Goal: Task Accomplishment & Management: Manage account settings

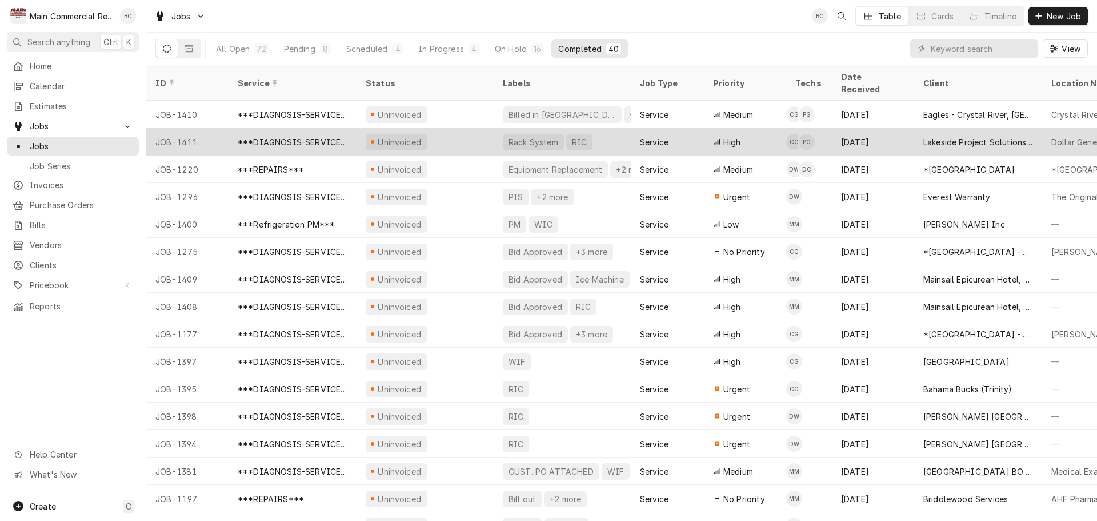
click at [527, 136] on div "Rack System" at bounding box center [533, 142] width 52 height 12
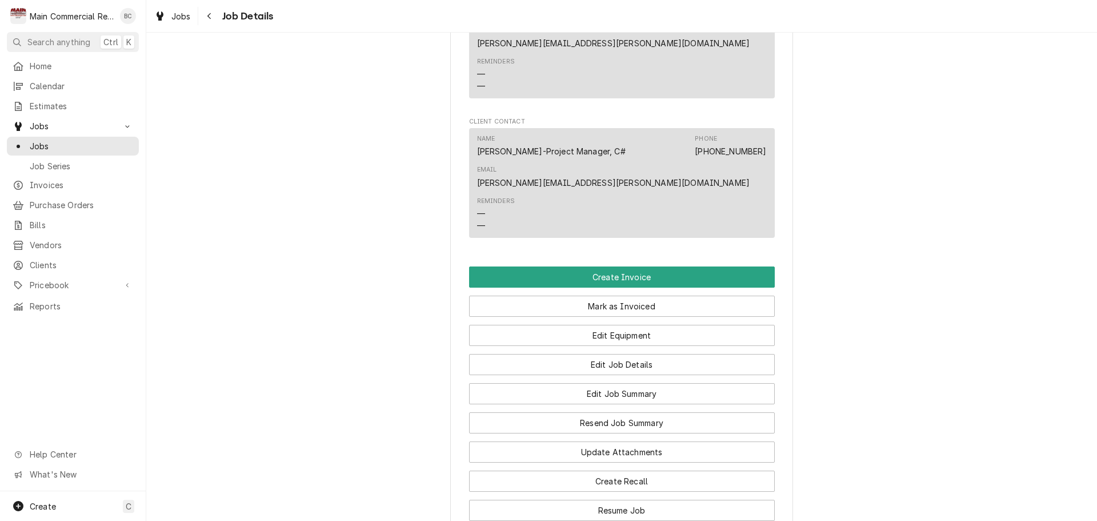
scroll to position [1486, 0]
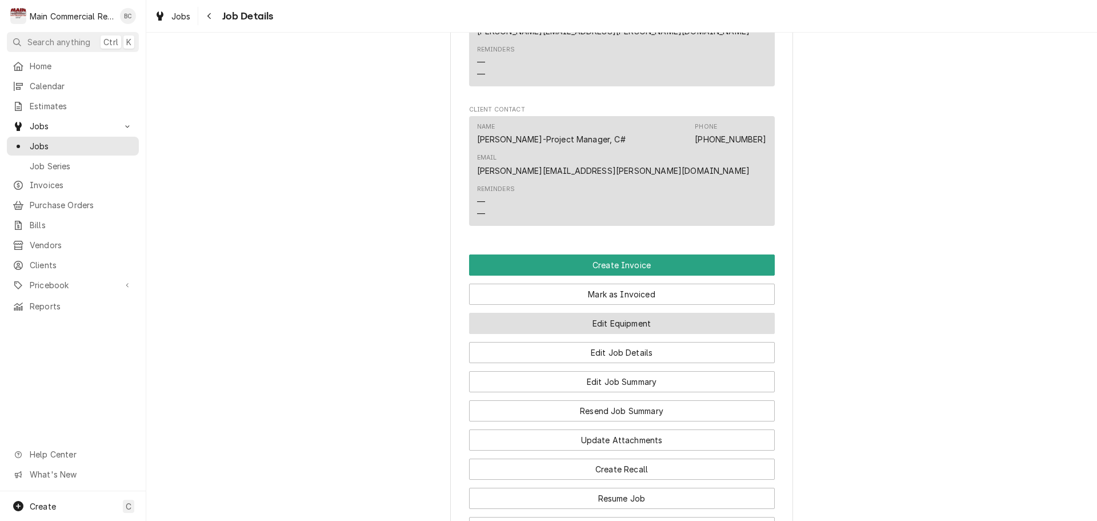
click at [558, 313] on button "Edit Equipment" at bounding box center [622, 323] width 306 height 21
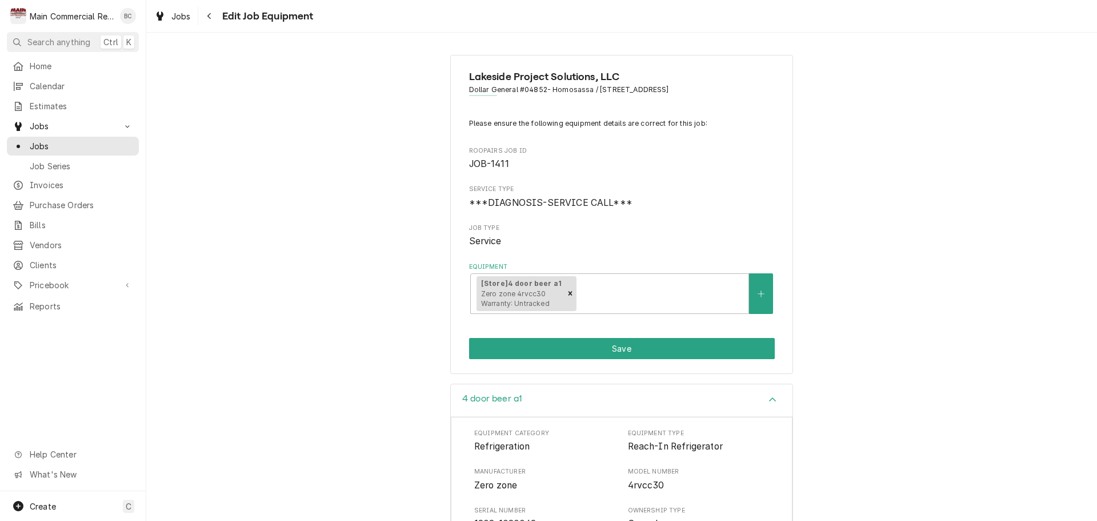
drag, startPoint x: 210, startPoint y: 17, endPoint x: 210, endPoint y: 25, distance: 8.0
click at [210, 25] on button "Navigate back" at bounding box center [210, 16] width 18 height 18
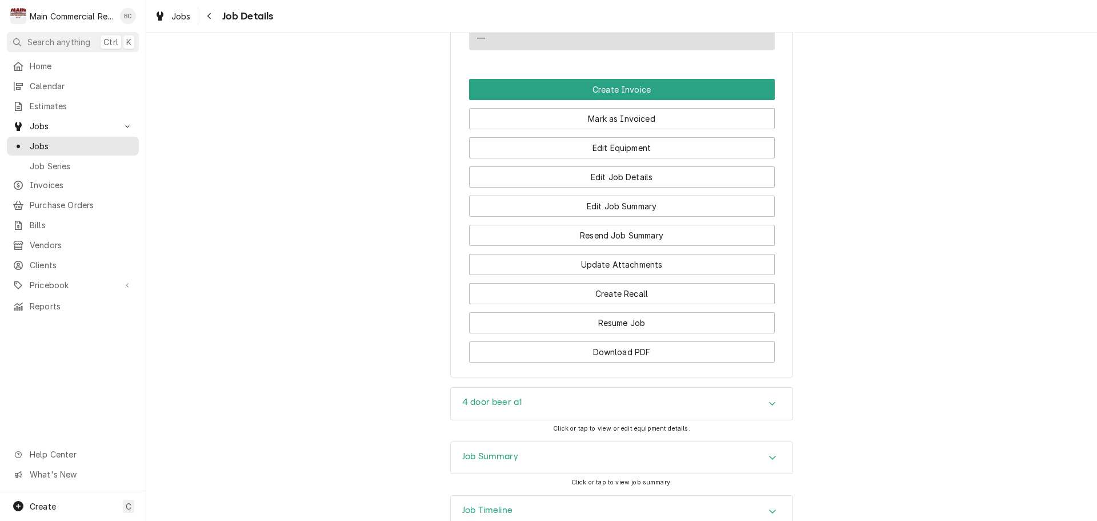
scroll to position [1663, 0]
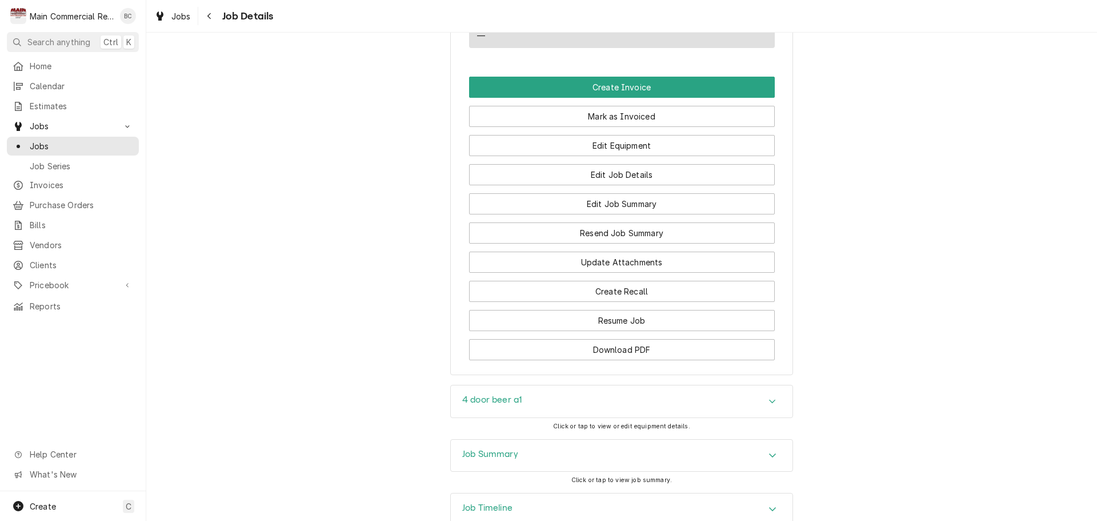
click at [495, 394] on h3 "4 door beer a1" at bounding box center [491, 399] width 59 height 11
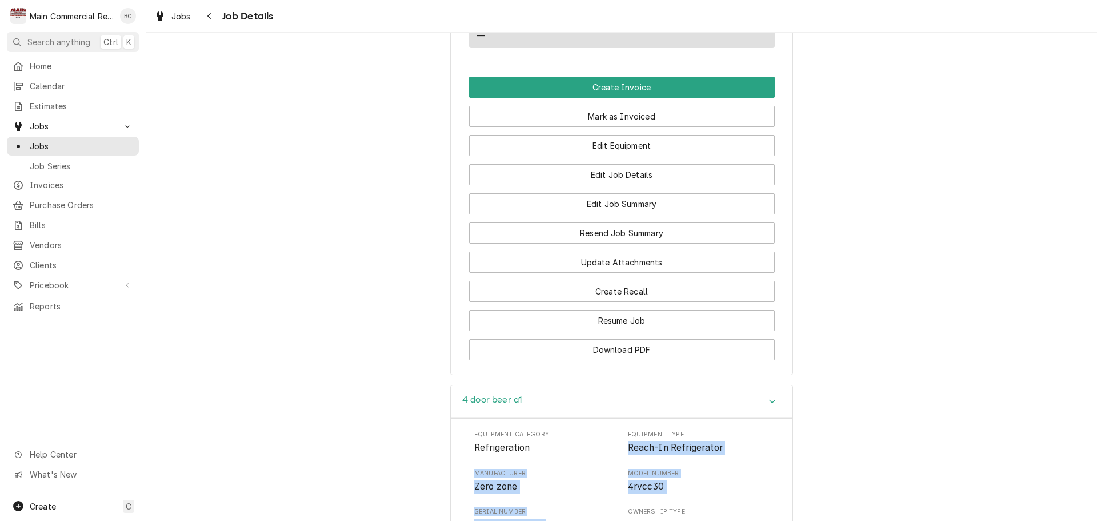
drag, startPoint x: 625, startPoint y: 367, endPoint x: 590, endPoint y: 446, distance: 85.7
copy div "Reach-In Refrigerator Manufacturer Zero zone Model Number 4rvcc30 Serial Number…"
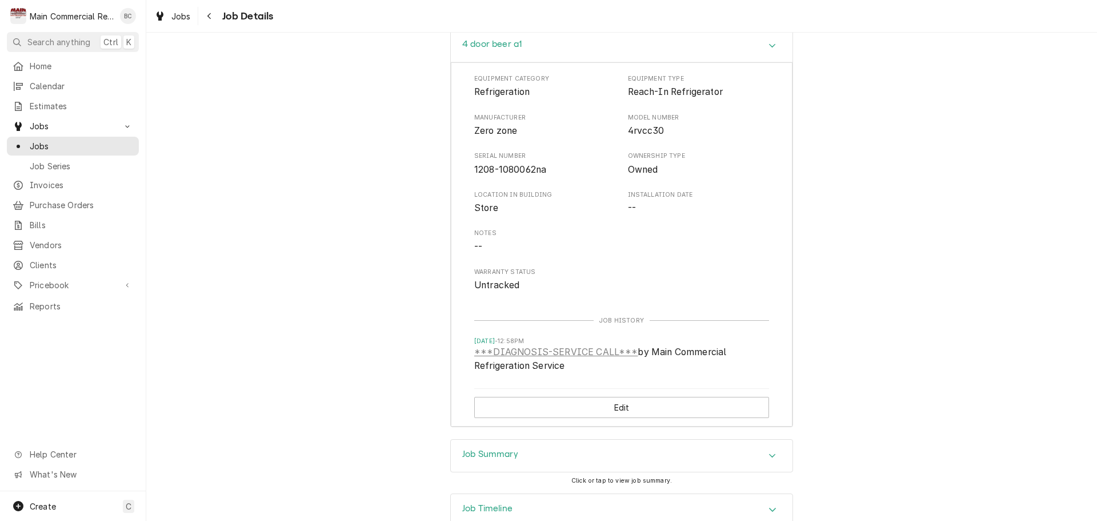
scroll to position [2020, 0]
click at [490, 448] on h3 "Job Summary" at bounding box center [490, 453] width 56 height 11
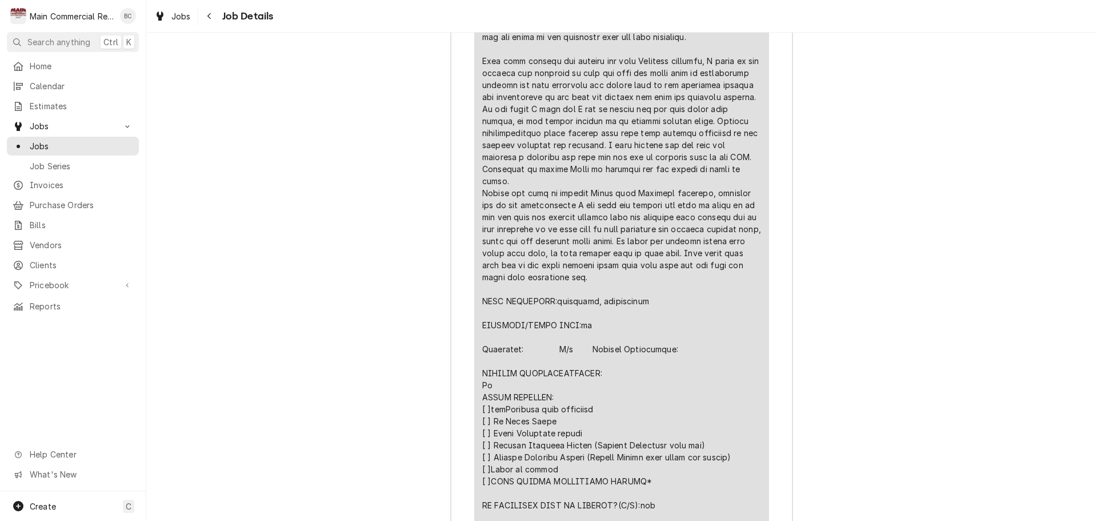
scroll to position [3220, 0]
drag, startPoint x: 481, startPoint y: 281, endPoint x: 493, endPoint y: 287, distance: 13.5
click at [493, 287] on div "Line Item" at bounding box center [621, 96] width 279 height 1068
click at [482, 281] on div "Line Item" at bounding box center [621, 96] width 279 height 1068
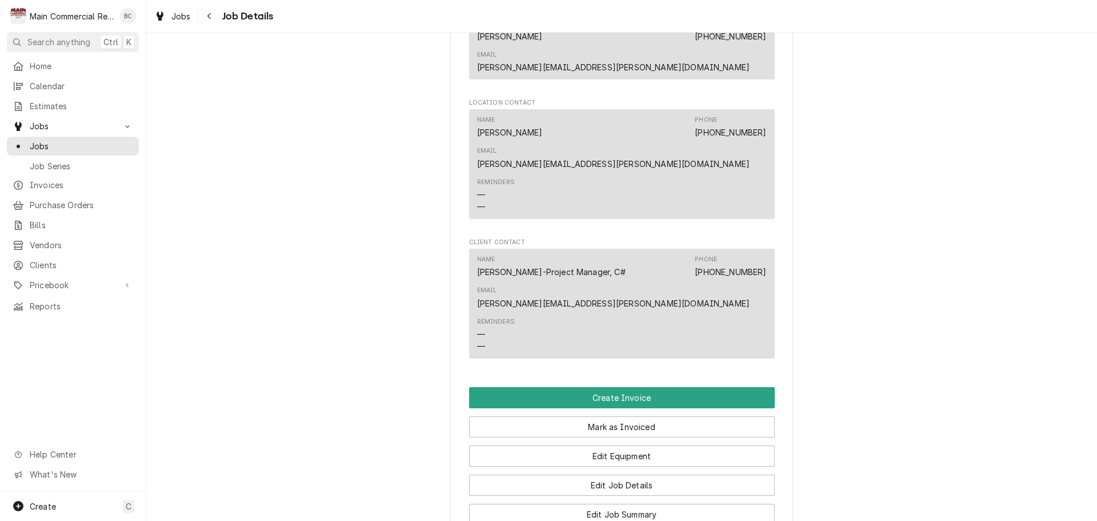
scroll to position [1395, 0]
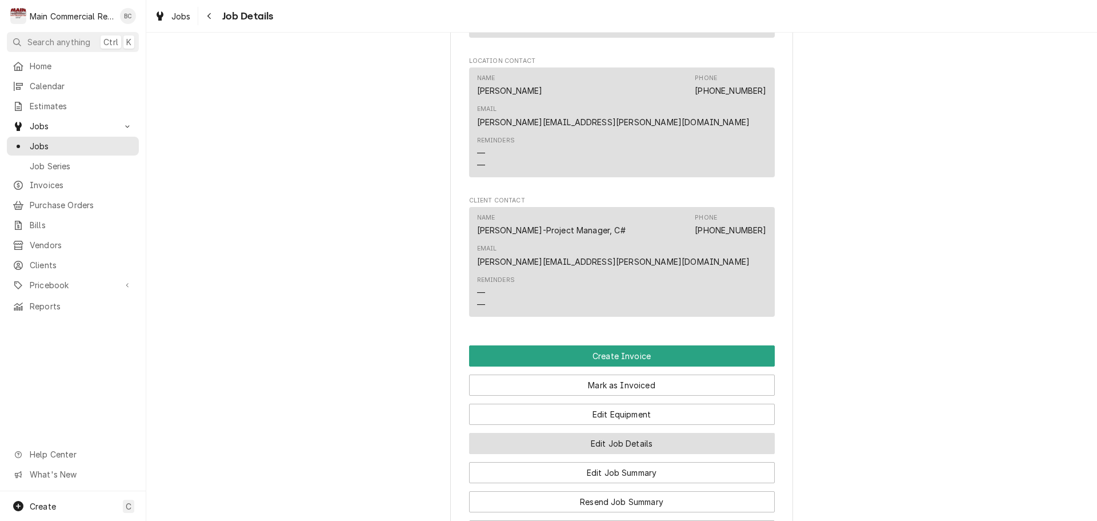
click at [616, 433] on button "Edit Job Details" at bounding box center [622, 443] width 306 height 21
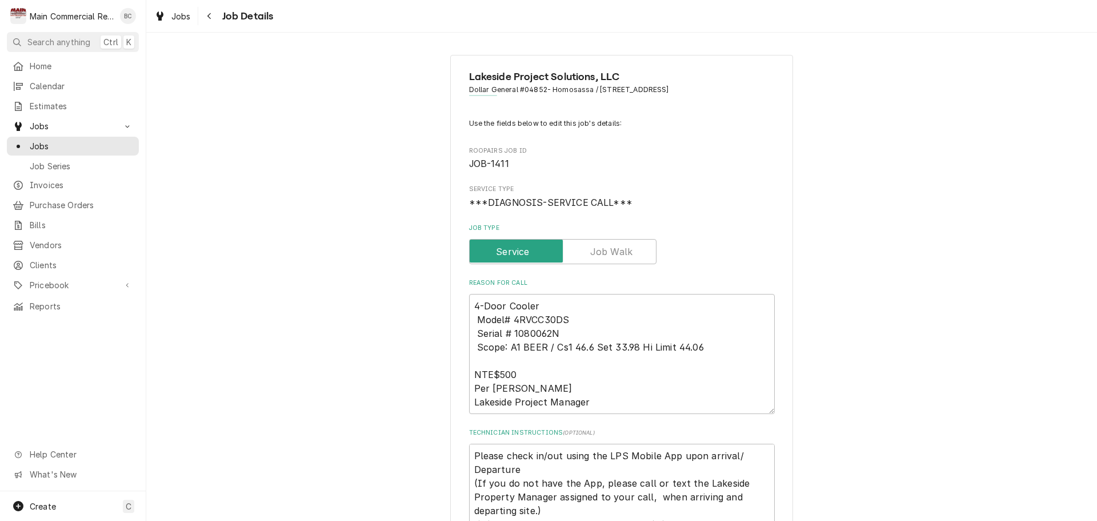
scroll to position [114, 0]
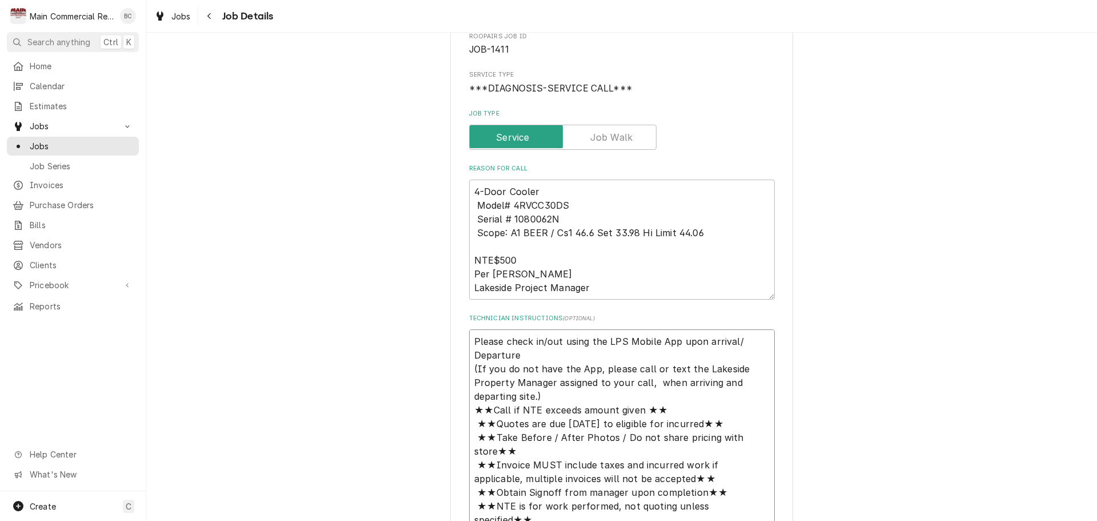
click at [470, 341] on textarea "Please check in/out using the LPS Mobile App upon arrival/ Departure (If you do…" at bounding box center [622, 437] width 306 height 216
type textarea "x"
type textarea "Please check in/out using the LPS Mobile App upon arrival/ Departure (If you do…"
type textarea "x"
type textarea "I Please check in/out using the LPS Mobile App upon arrival/ Departure (If you …"
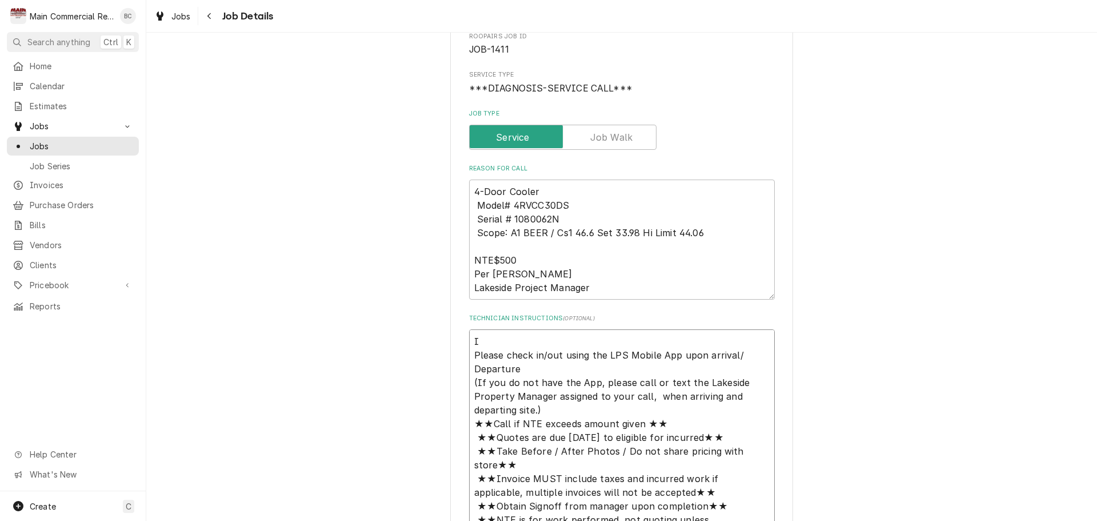
type textarea "x"
type textarea "IN Please check in/out using the LPS Mobile App upon arrival/ Departure (If you…"
type textarea "x"
type textarea "INV Please check in/out using the LPS Mobile App upon arrival/ Departure (If yo…"
type textarea "x"
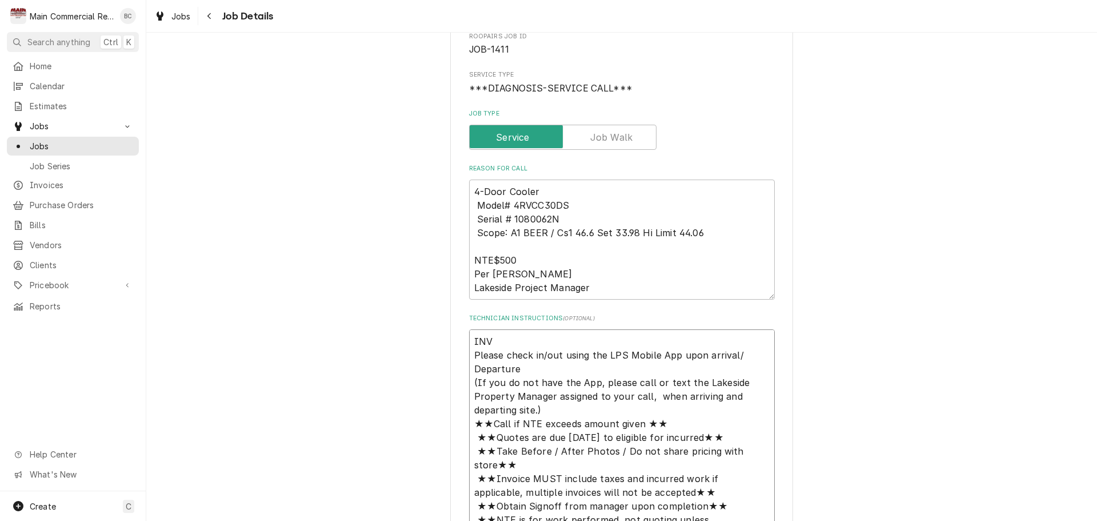
type textarea "INV# Please check in/out using the LPS Mobile App upon arrival/ Departure (If y…"
type textarea "x"
type textarea "INV#1 Please check in/out using the LPS Mobile App upon arrival/ Departure (If …"
type textarea "x"
type textarea "INV#15 Please check in/out using the LPS Mobile App upon arrival/ Departure (If…"
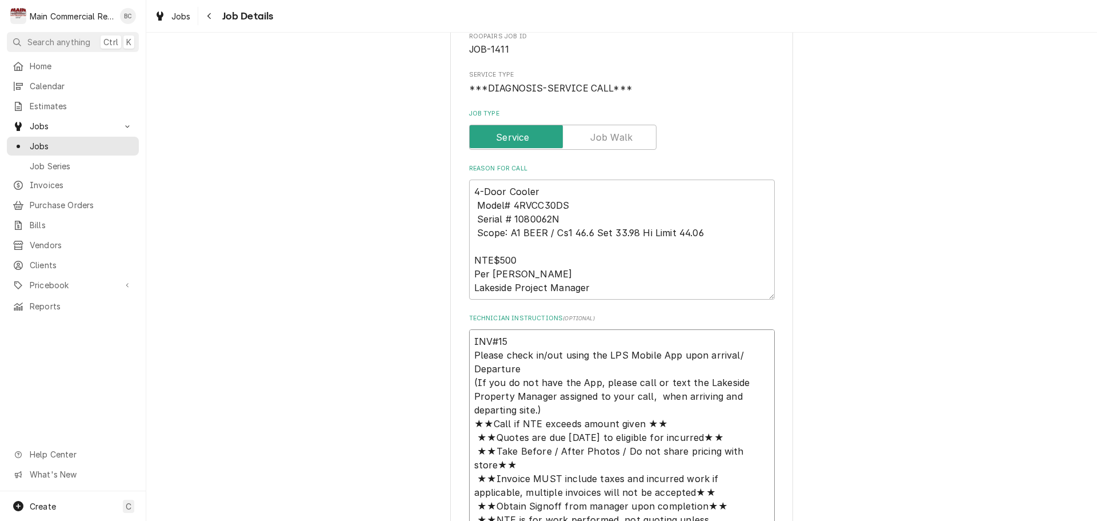
type textarea "x"
type textarea "INV#152 Please check in/out using the LPS Mobile App upon arrival/ Departure (I…"
type textarea "x"
type textarea "INV#1522 Please check in/out using the LPS Mobile App upon arrival/ Departure (…"
type textarea "x"
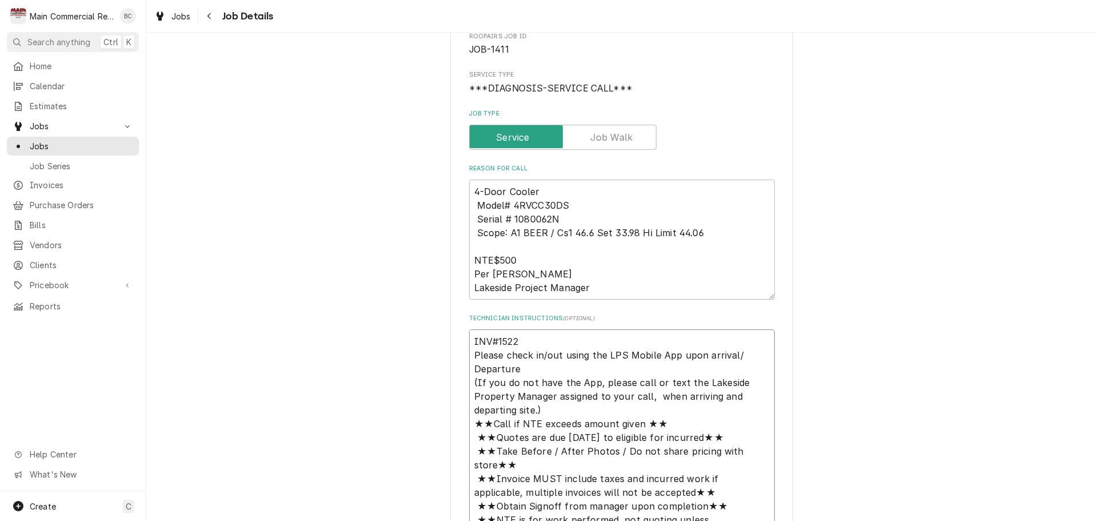
type textarea "INV#15225 Please check in/out using the LPS Mobile App upon arrival/ Departure …"
type textarea "x"
type textarea "INV#152256 Please check in/out using the LPS Mobile App upon arrival/ Departure…"
type textarea "x"
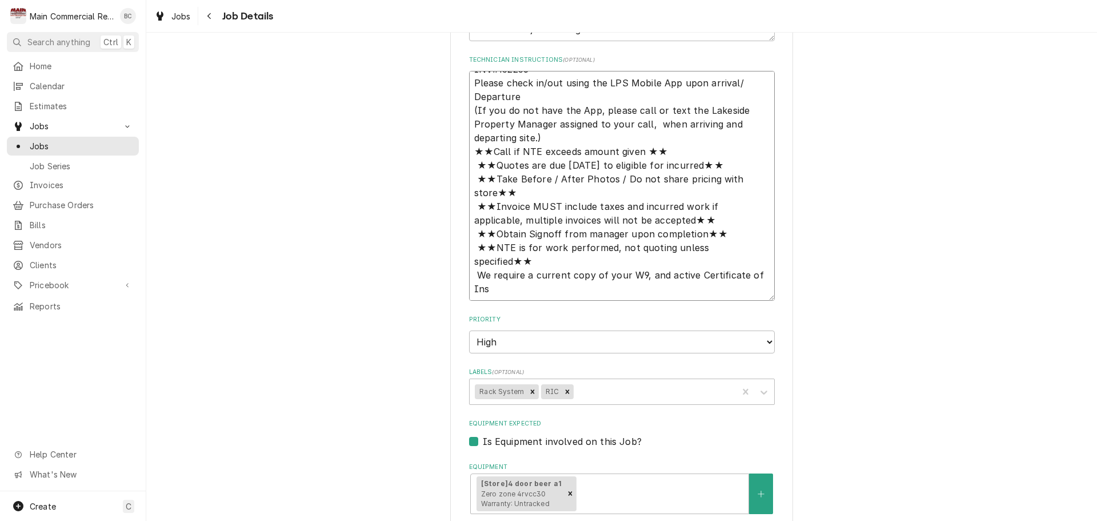
scroll to position [400, 0]
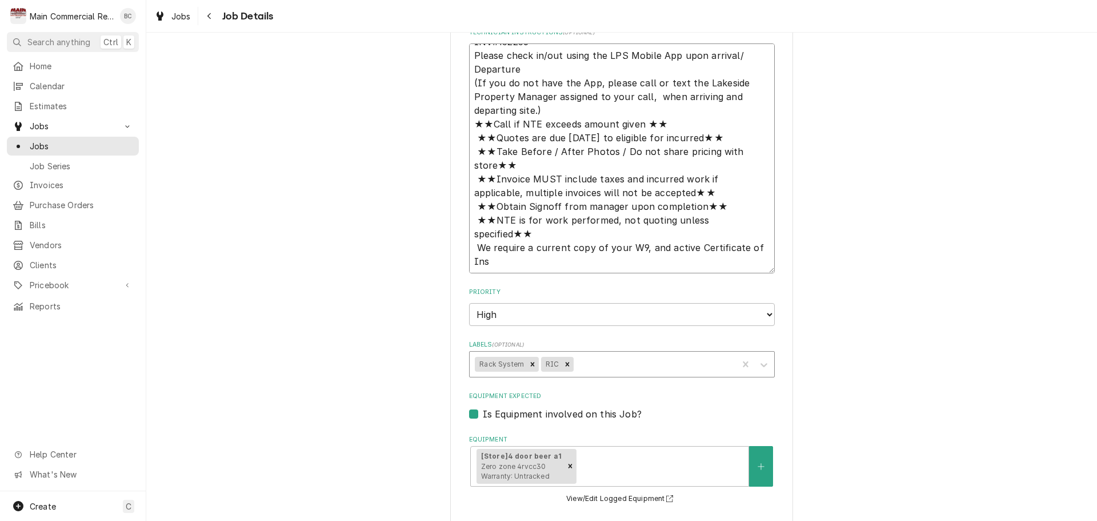
type textarea "INV#152256 Please check in/out using the LPS Mobile App upon arrival/ Departure…"
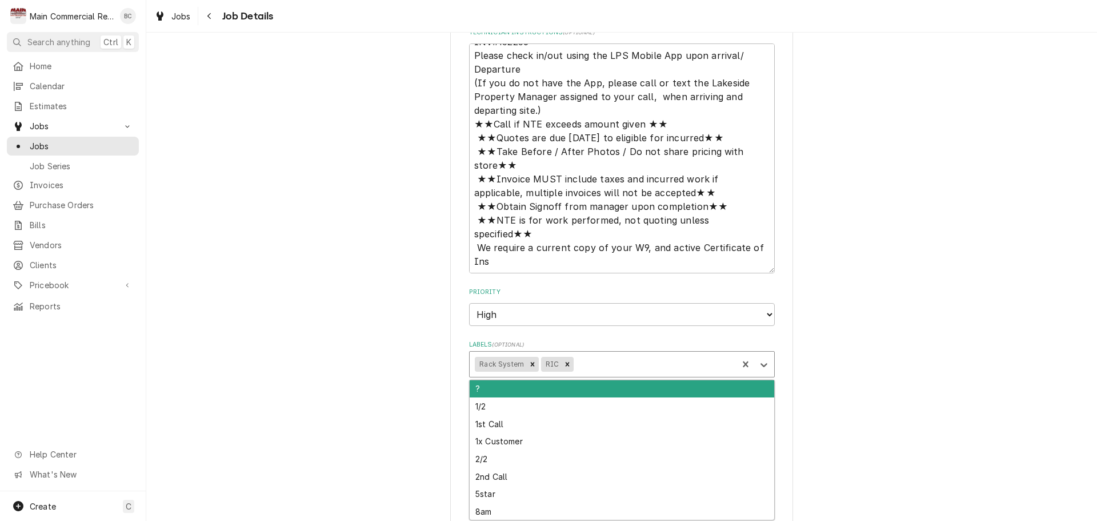
click at [583, 365] on div "Labels" at bounding box center [654, 364] width 157 height 21
type input "inv"
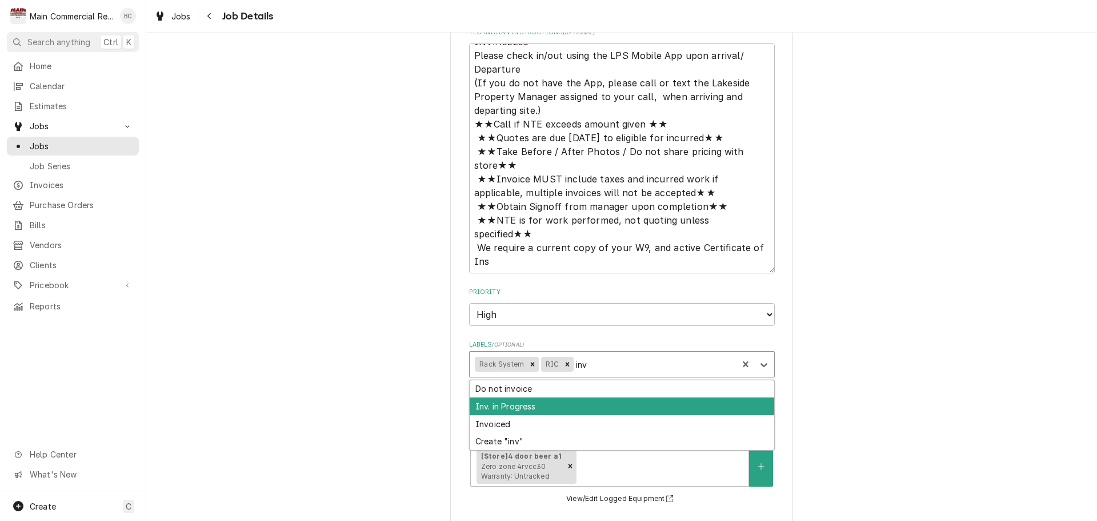
click at [548, 403] on div "Inv. in Progress" at bounding box center [622, 406] width 305 height 18
type textarea "x"
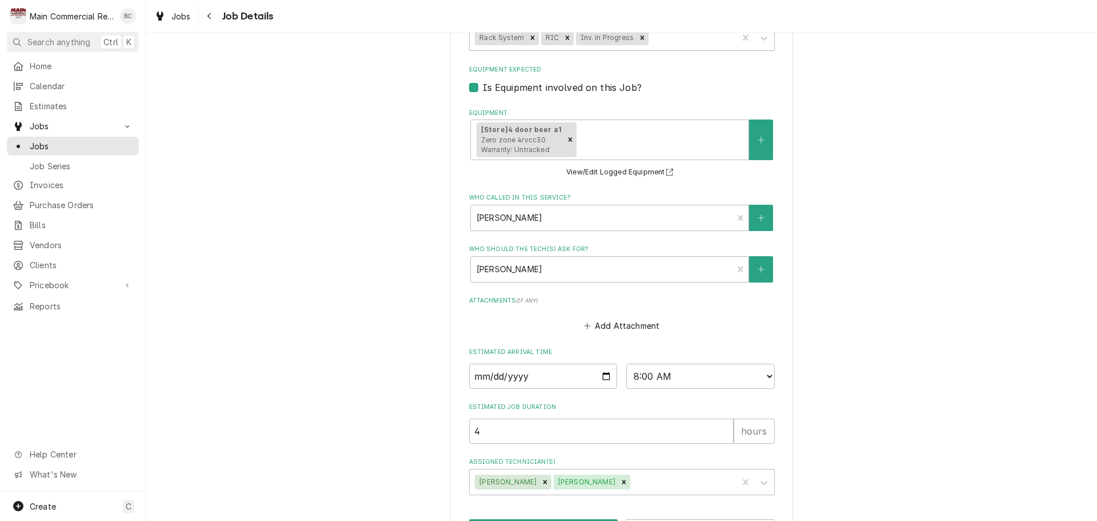
scroll to position [770, 0]
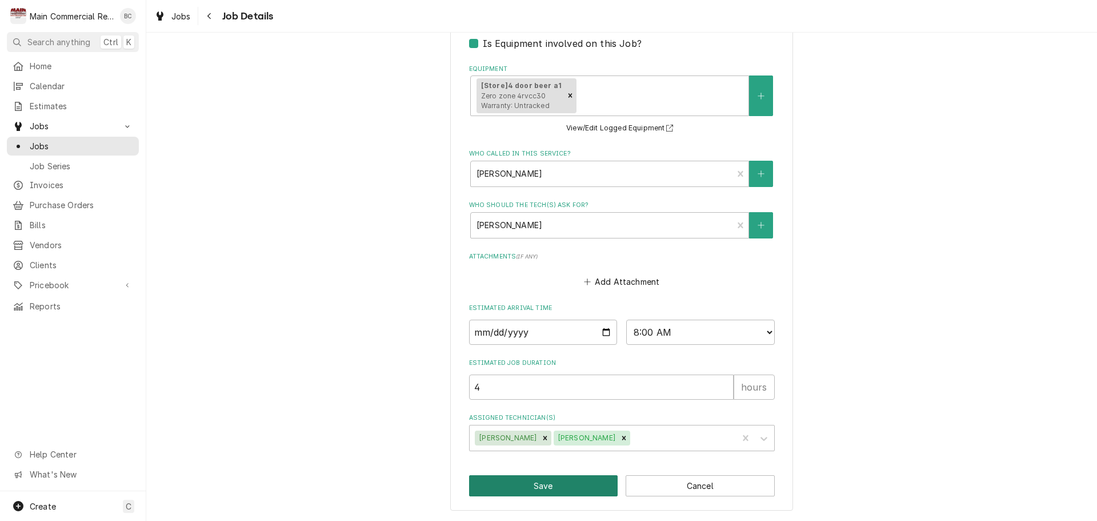
click at [534, 487] on button "Save" at bounding box center [543, 485] width 149 height 21
type textarea "x"
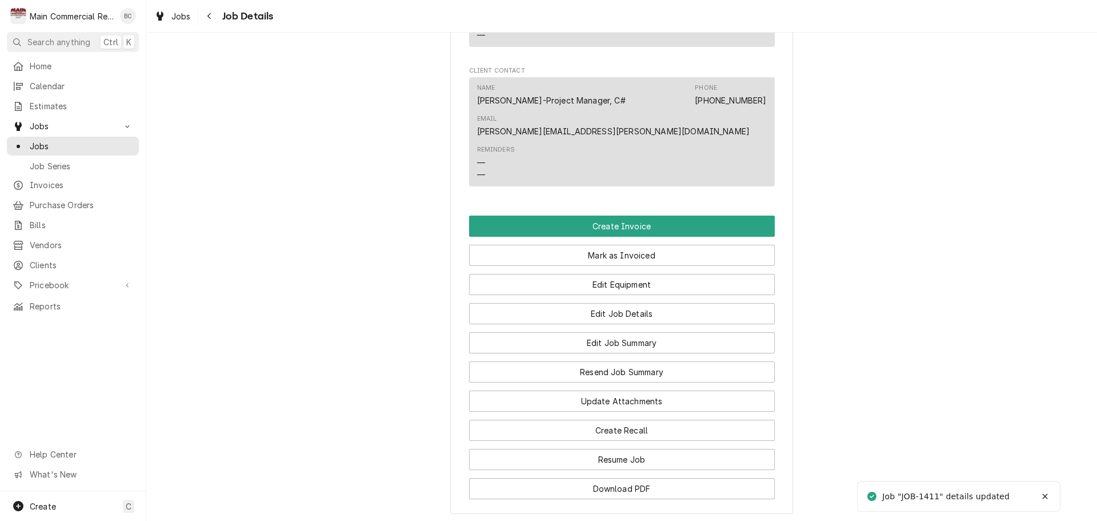
scroll to position [1543, 0]
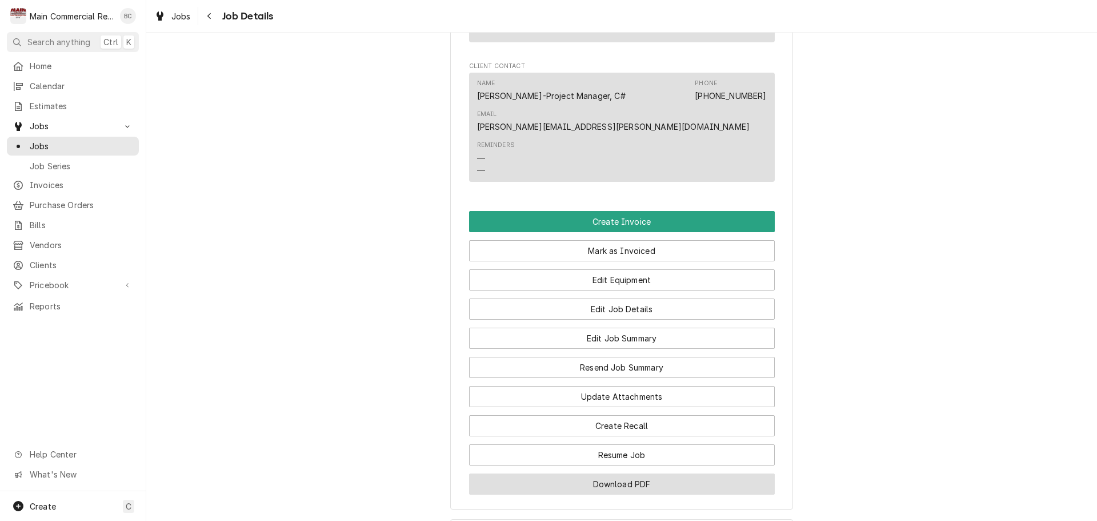
click at [603, 473] on button "Download PDF" at bounding box center [622, 483] width 306 height 21
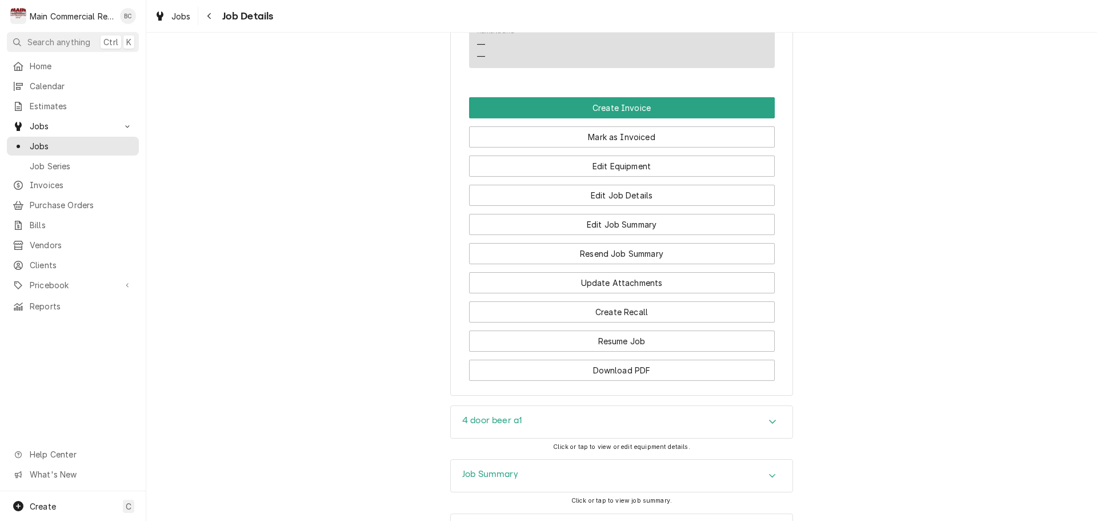
scroll to position [1657, 0]
click at [495, 468] on h3 "Job Summary" at bounding box center [490, 473] width 56 height 11
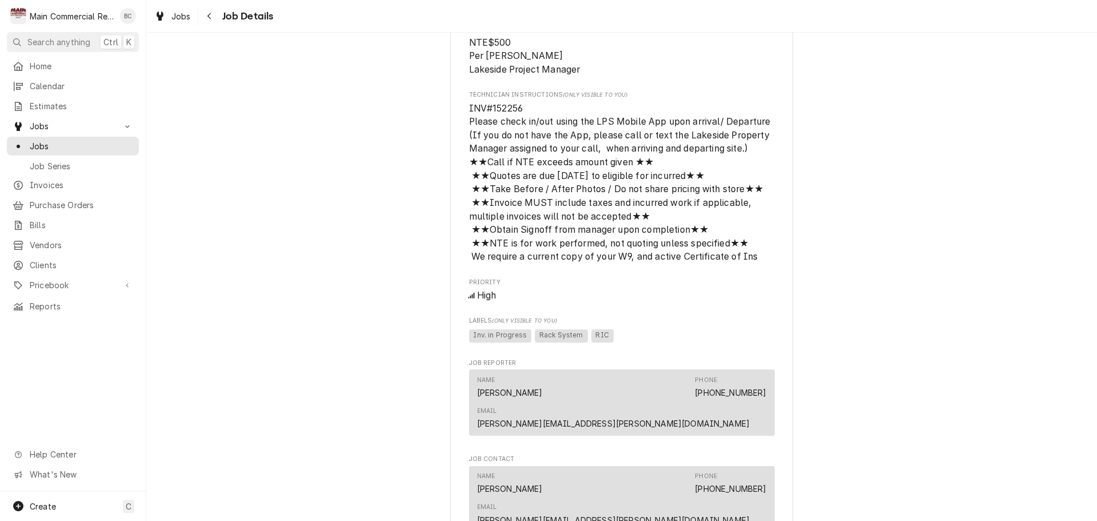
scroll to position [1143, 0]
